Goal: Task Accomplishment & Management: Use online tool/utility

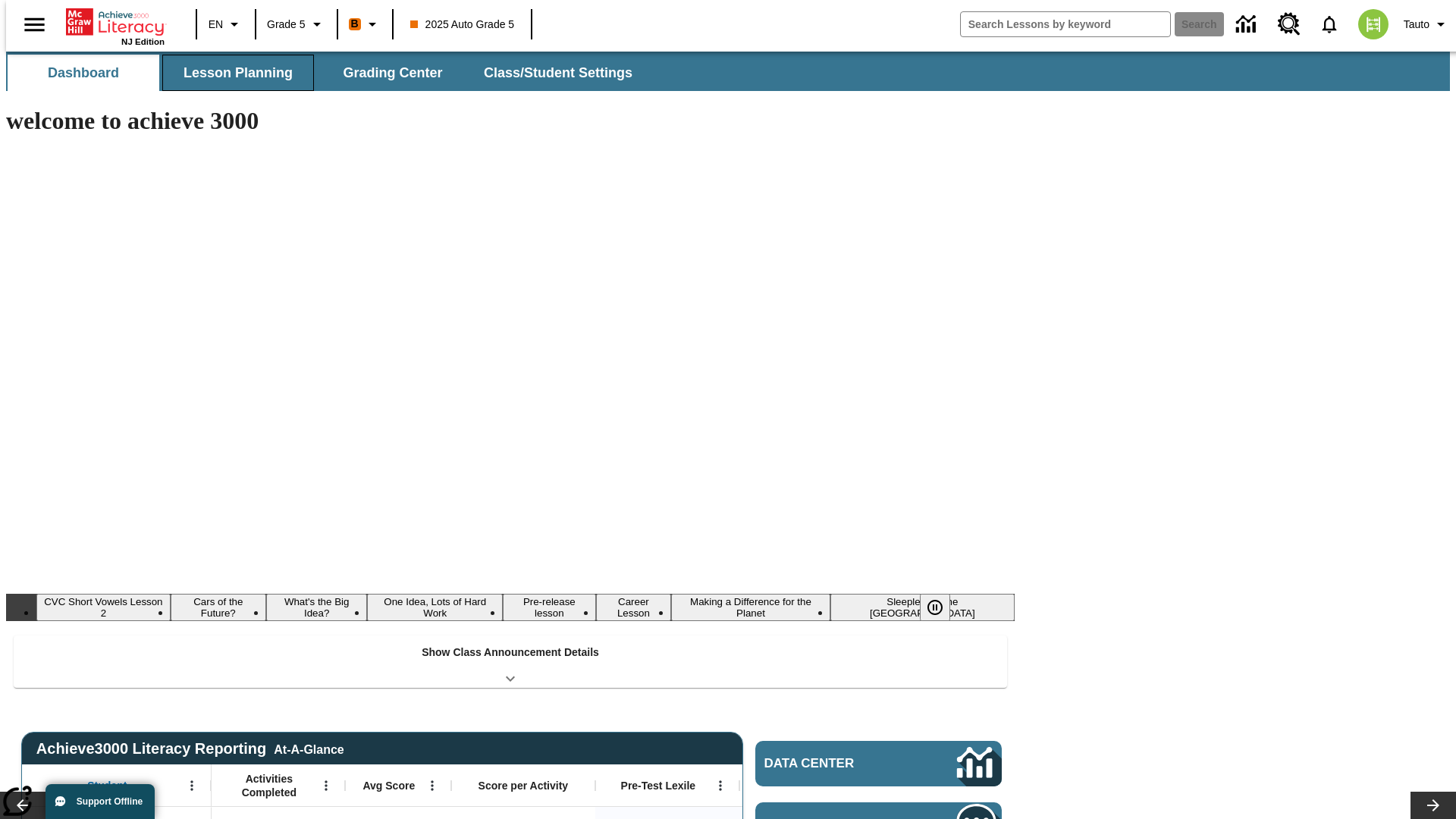
click at [232, 73] on span "Lesson Planning" at bounding box center [237, 73] width 109 height 17
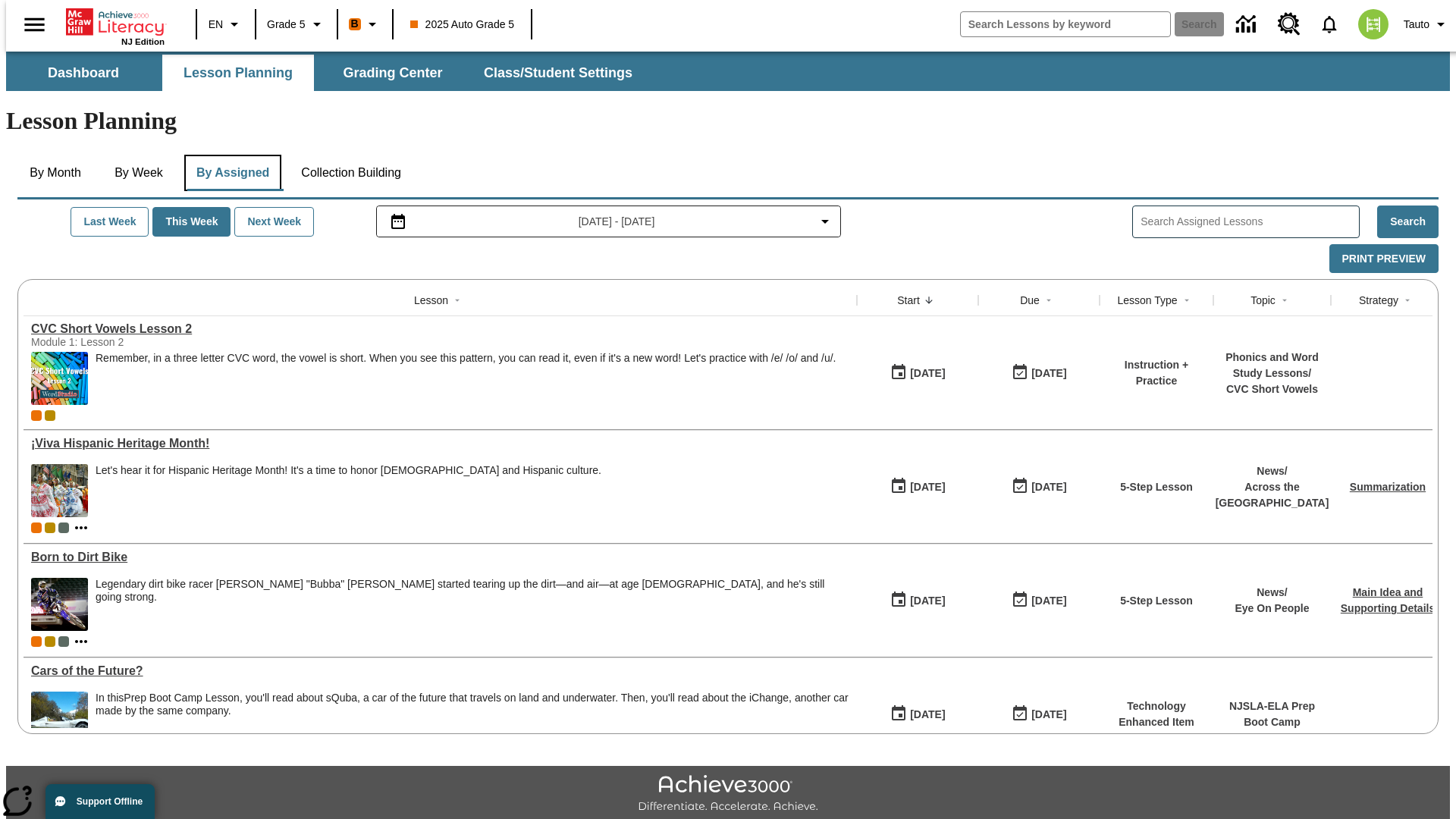
click at [229, 154] on button "By Assigned" at bounding box center [233, 172] width 97 height 36
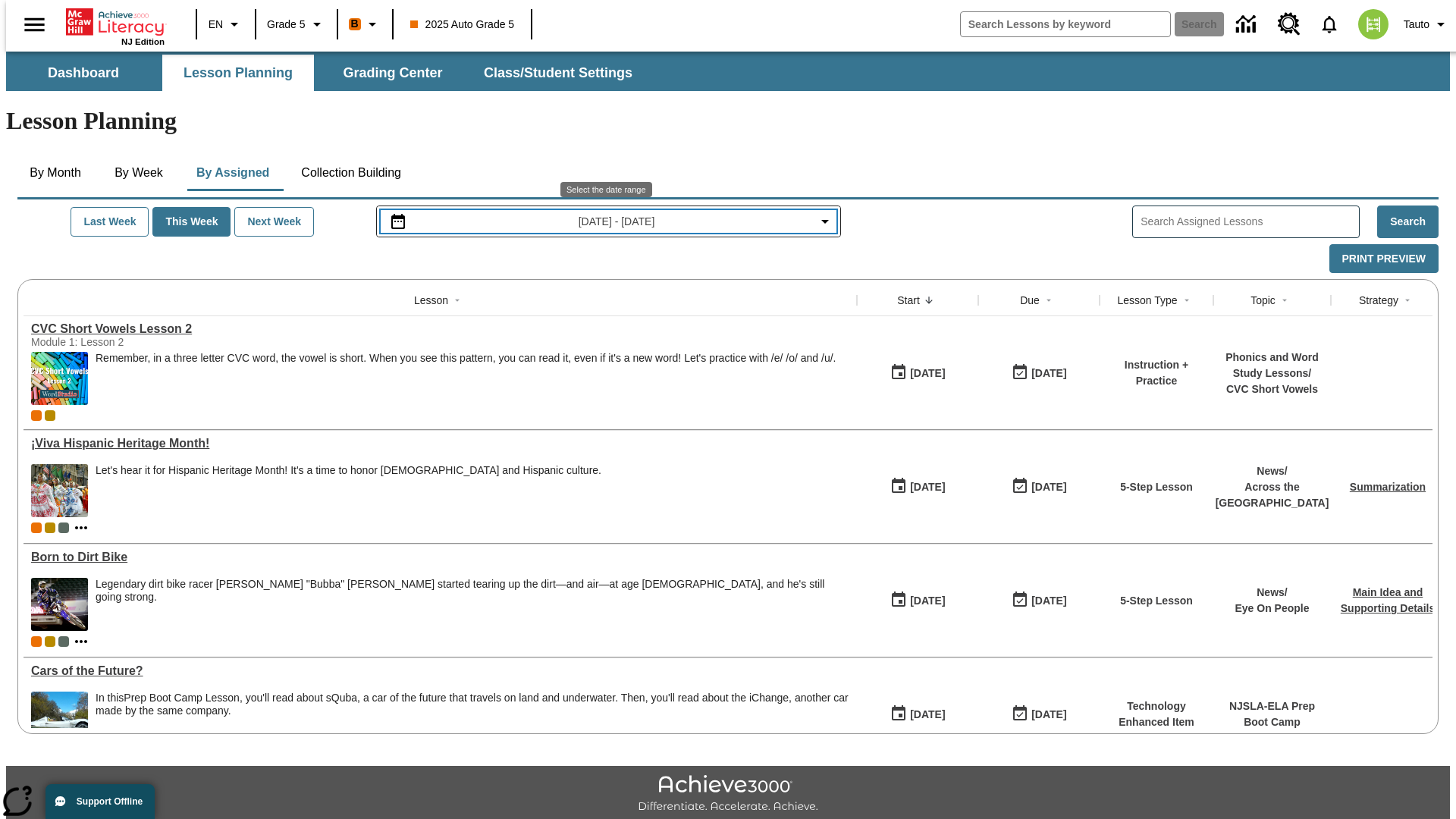
click at [607, 214] on span "[DATE] - [DATE]" at bounding box center [617, 222] width 77 height 16
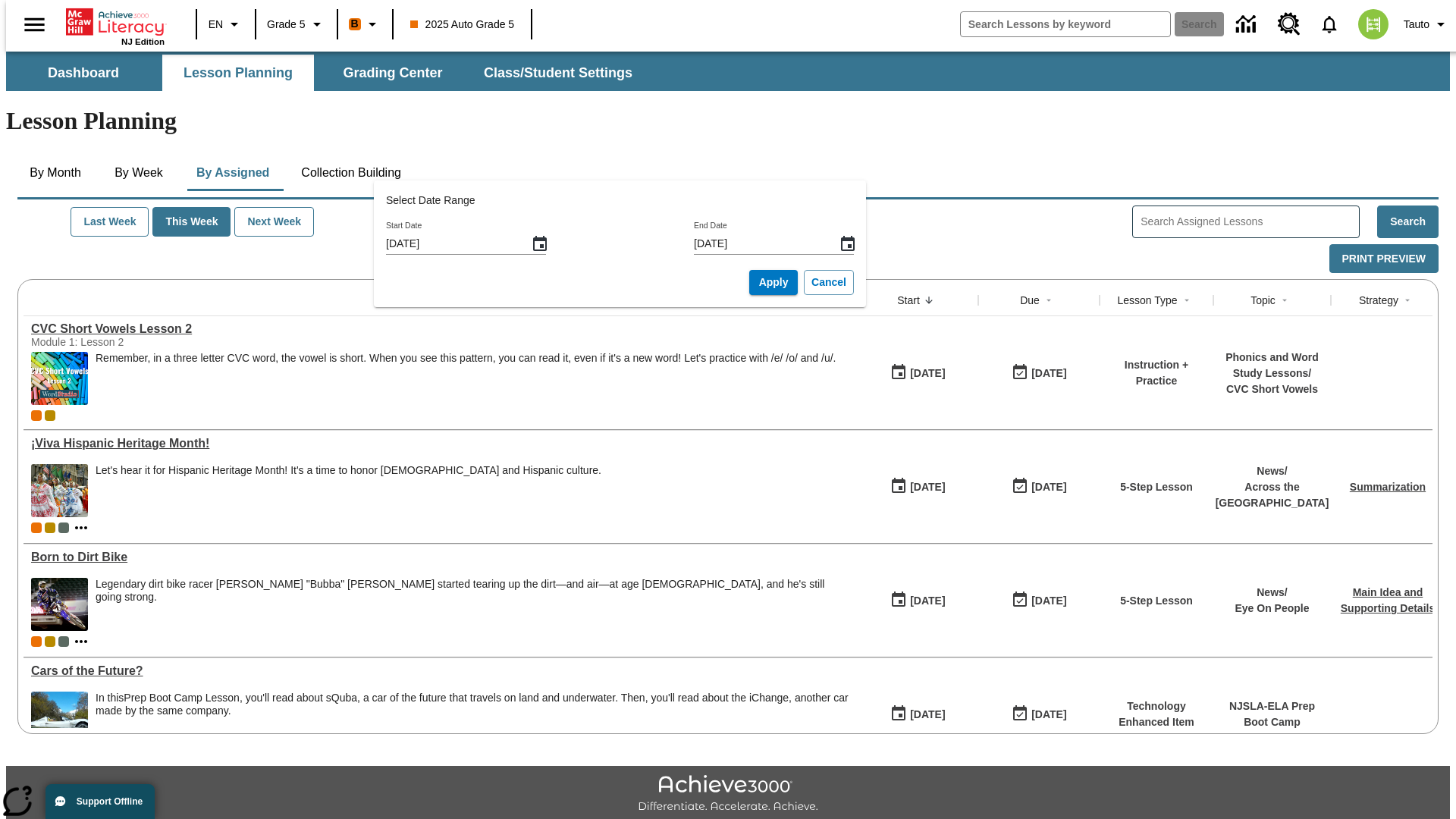
click at [545, 244] on icon "Start Date, Choose date, September 21, 2025, Selected" at bounding box center [539, 243] width 13 height 15
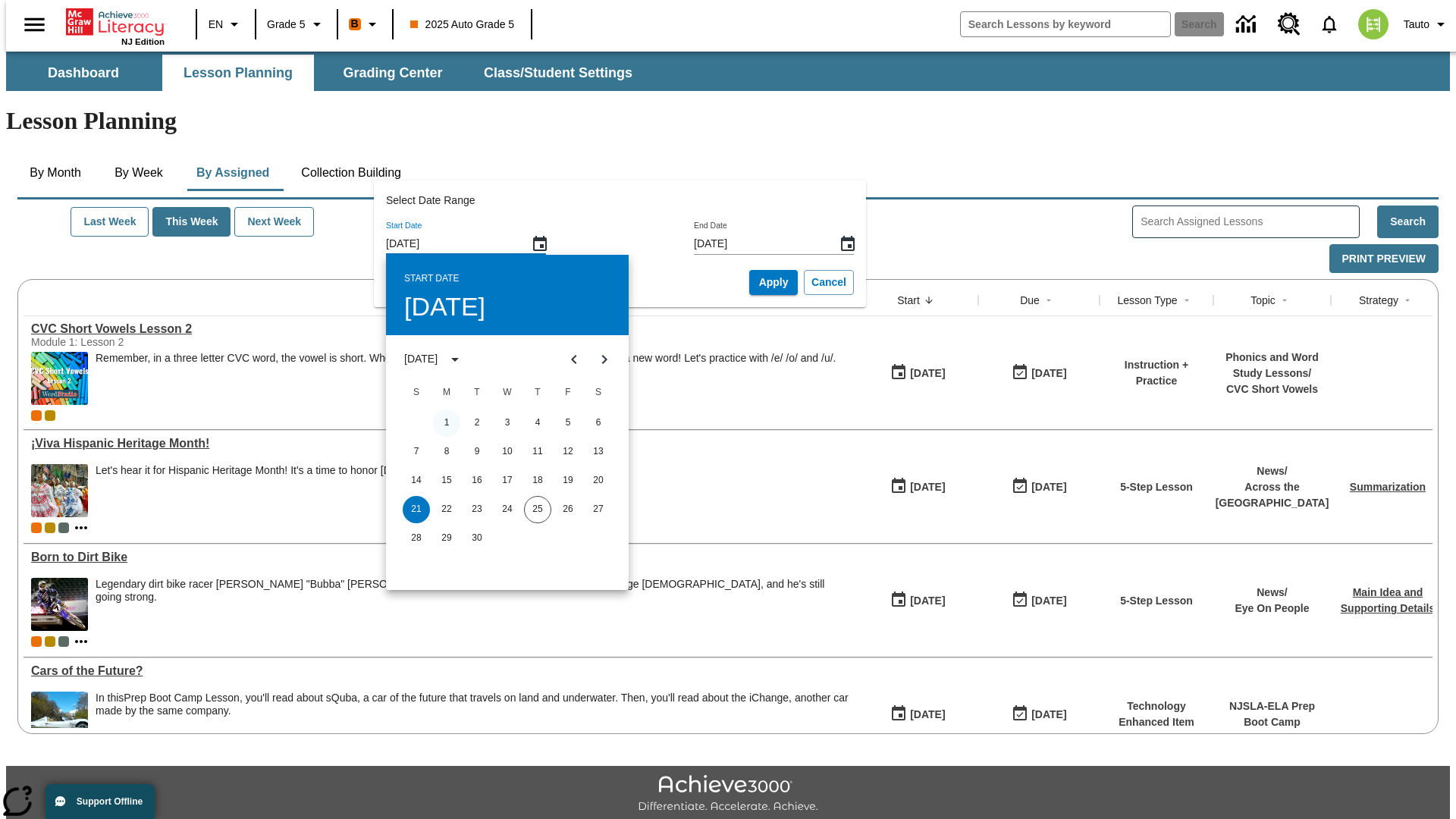
click at [447, 422] on button "1" at bounding box center [446, 422] width 27 height 27
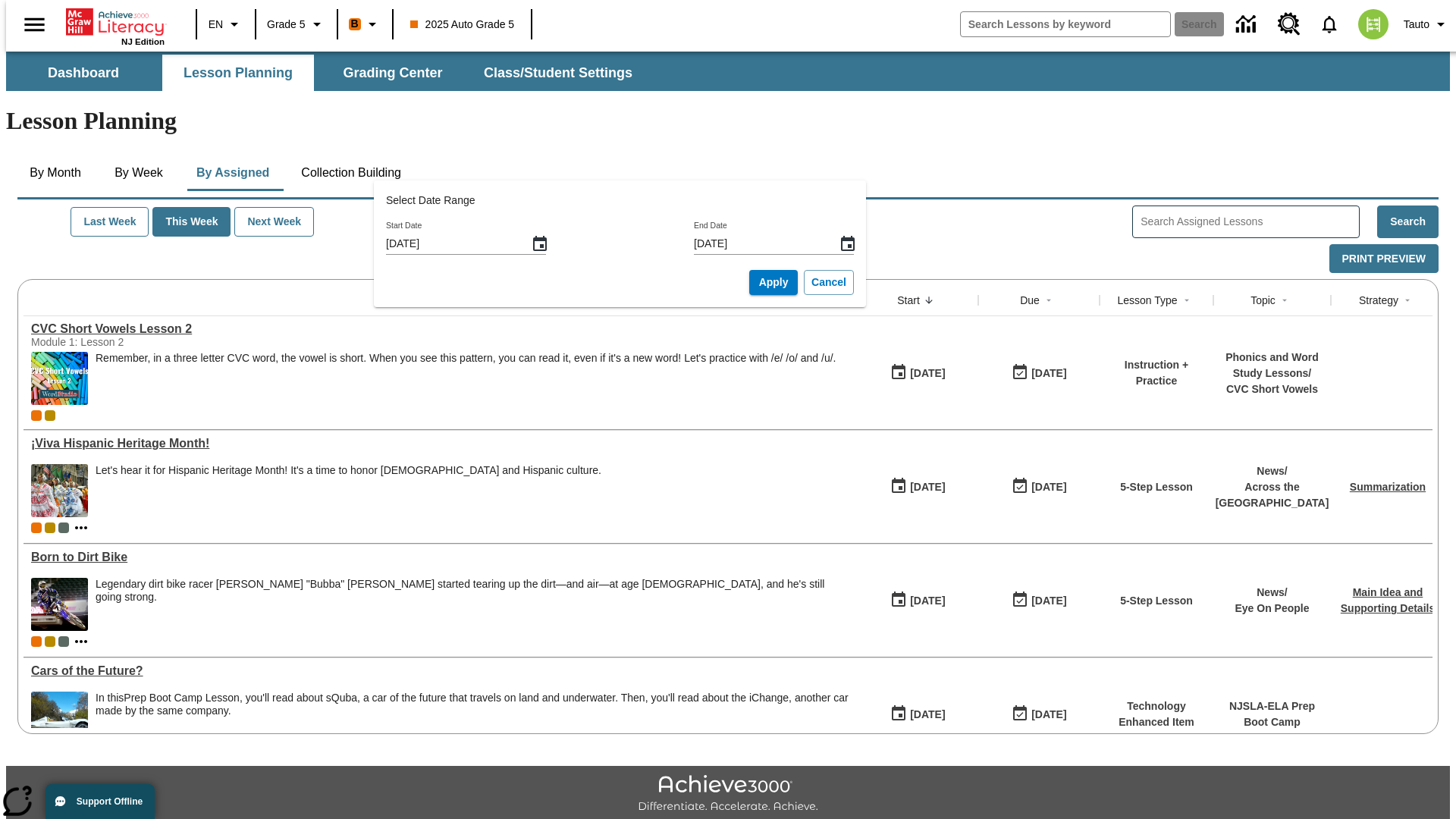
type input "[DATE]"
click at [841, 244] on icon "End Date, Choose date, September 27, 2025, Selected" at bounding box center [847, 243] width 13 height 15
